Goal: Navigation & Orientation: Find specific page/section

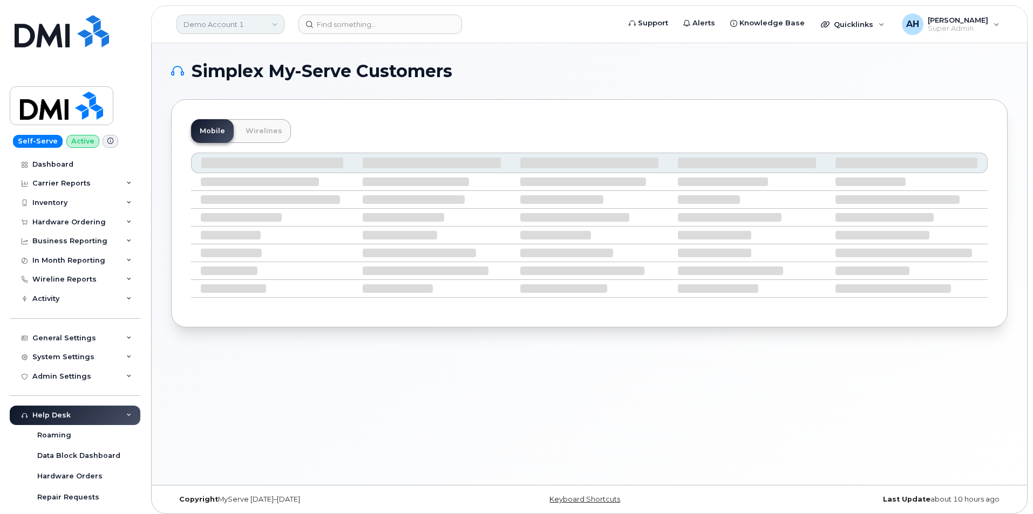
click at [211, 24] on link "Demo Account 1" at bounding box center [231, 24] width 108 height 19
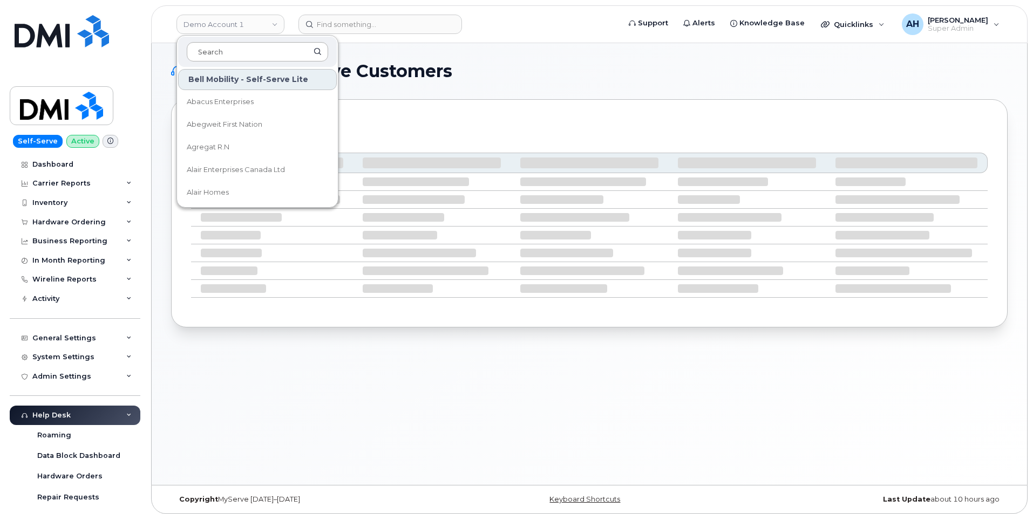
click at [216, 51] on input at bounding box center [257, 51] width 141 height 19
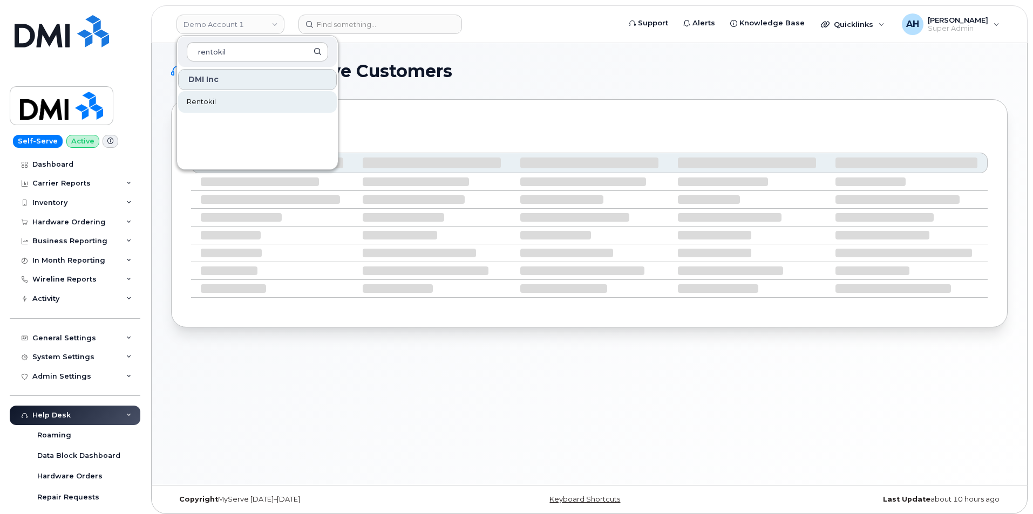
type input "rentokil"
click at [229, 107] on link "Rentokil" at bounding box center [257, 102] width 159 height 22
